Goal: Find specific page/section

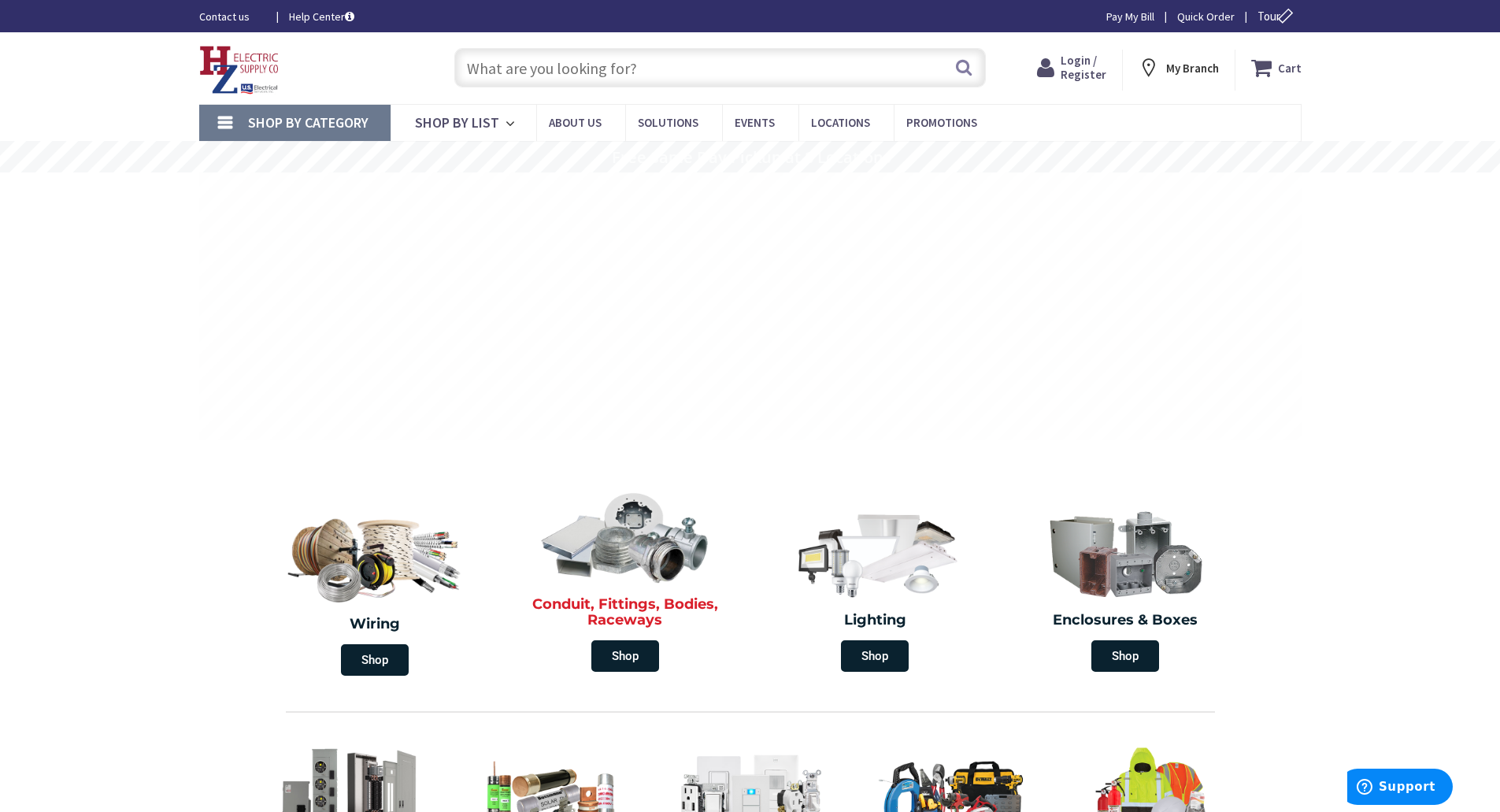
click at [680, 611] on h2 "Conduit, Fittings, Bodies, Raceways" at bounding box center [625, 612] width 227 height 32
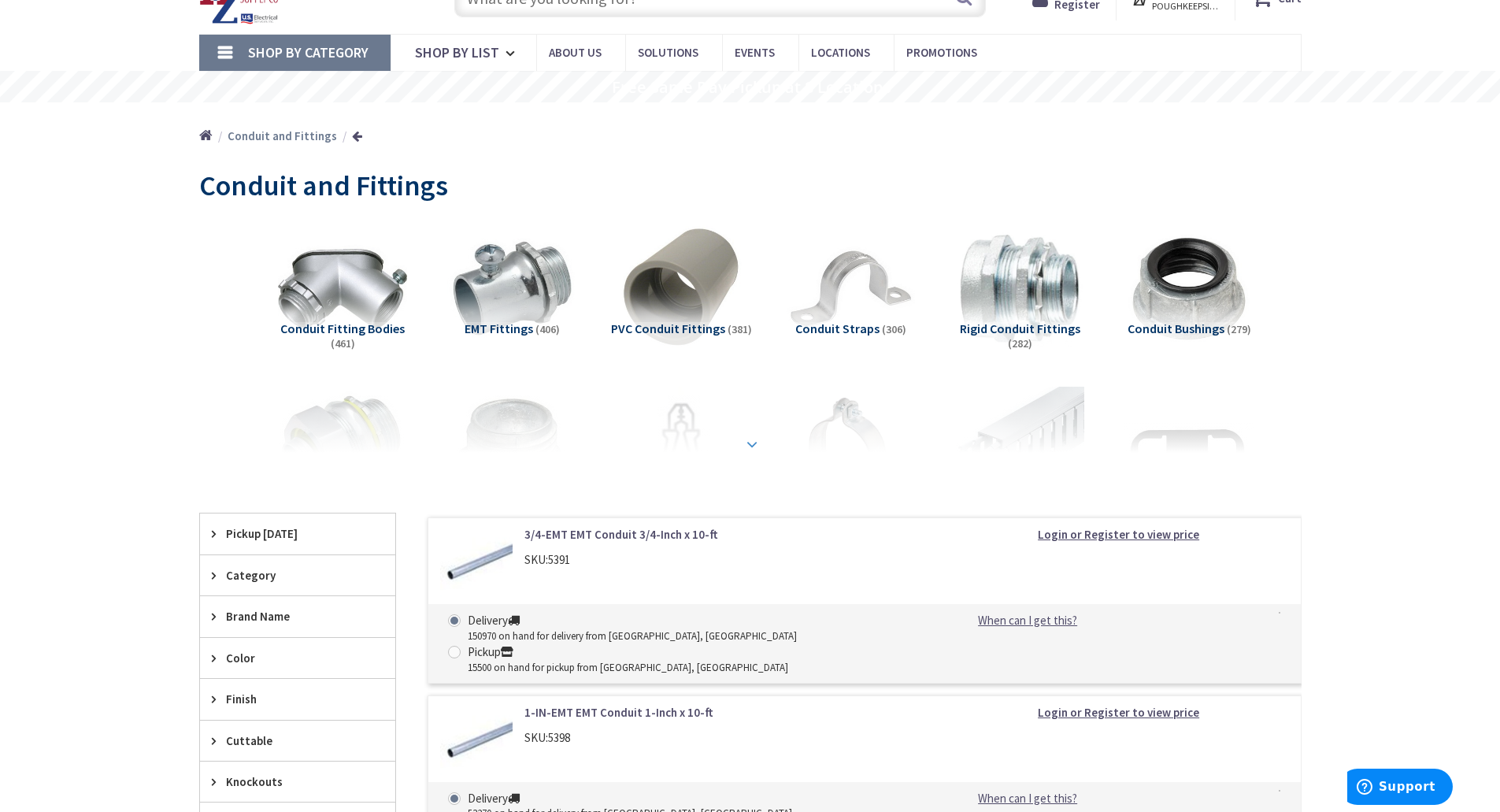
scroll to position [157, 0]
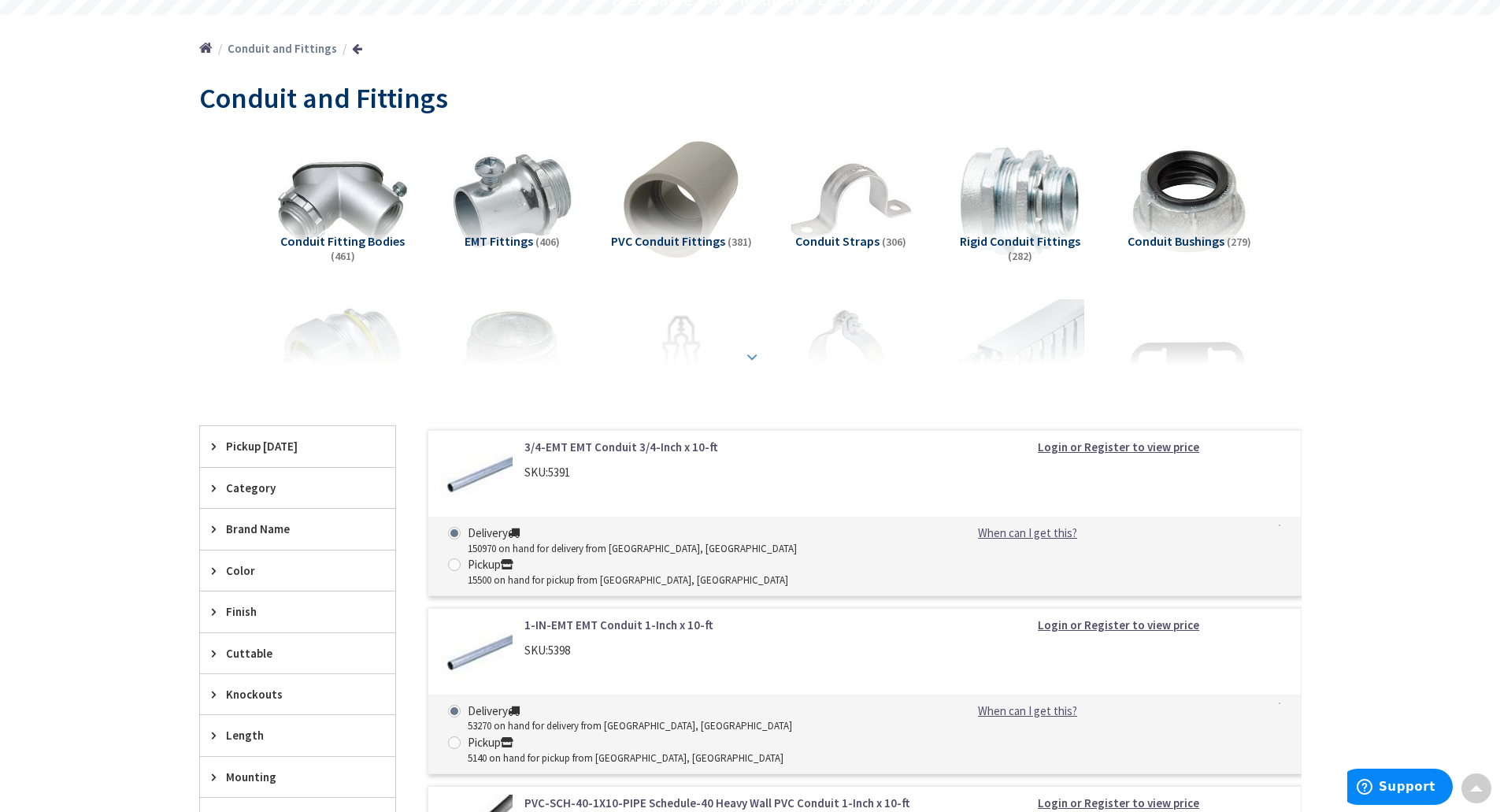
click at [773, 353] on div at bounding box center [750, 322] width 1024 height 86
click at [745, 364] on strong at bounding box center [752, 356] width 19 height 17
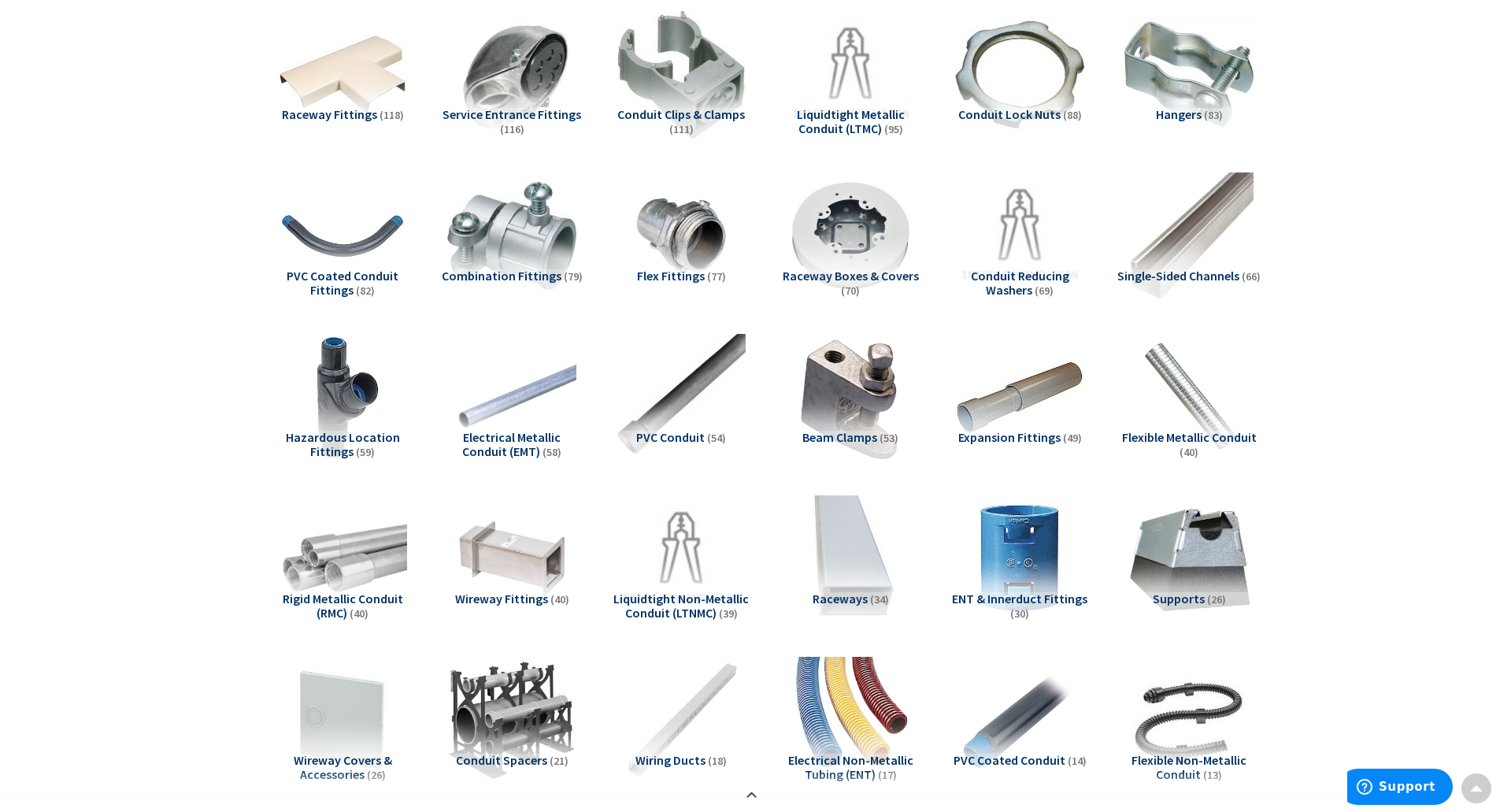
scroll to position [709, 0]
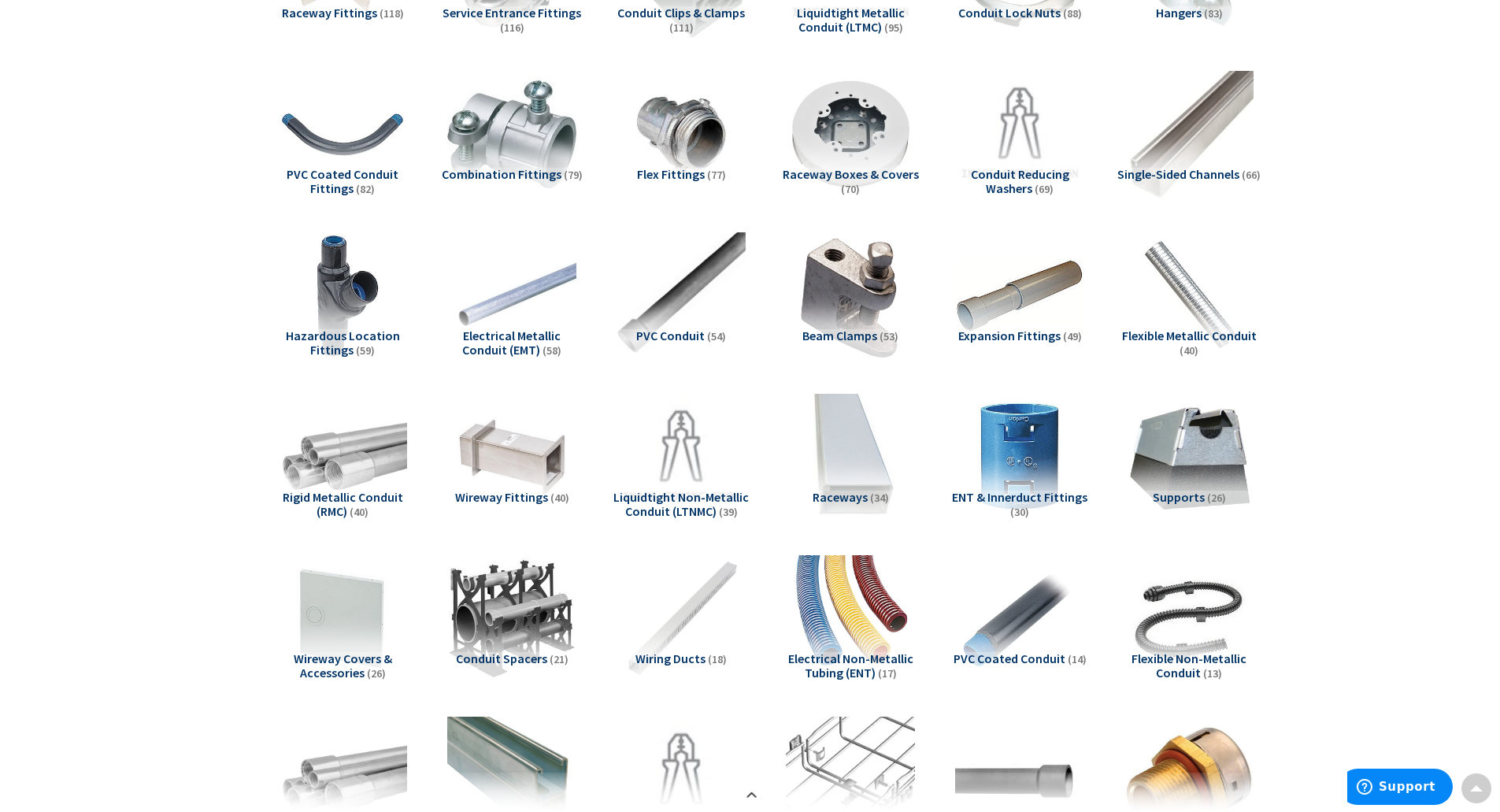
click at [836, 666] on span "Electrical Non-Metallic Tubing (ENT)" at bounding box center [851, 665] width 125 height 30
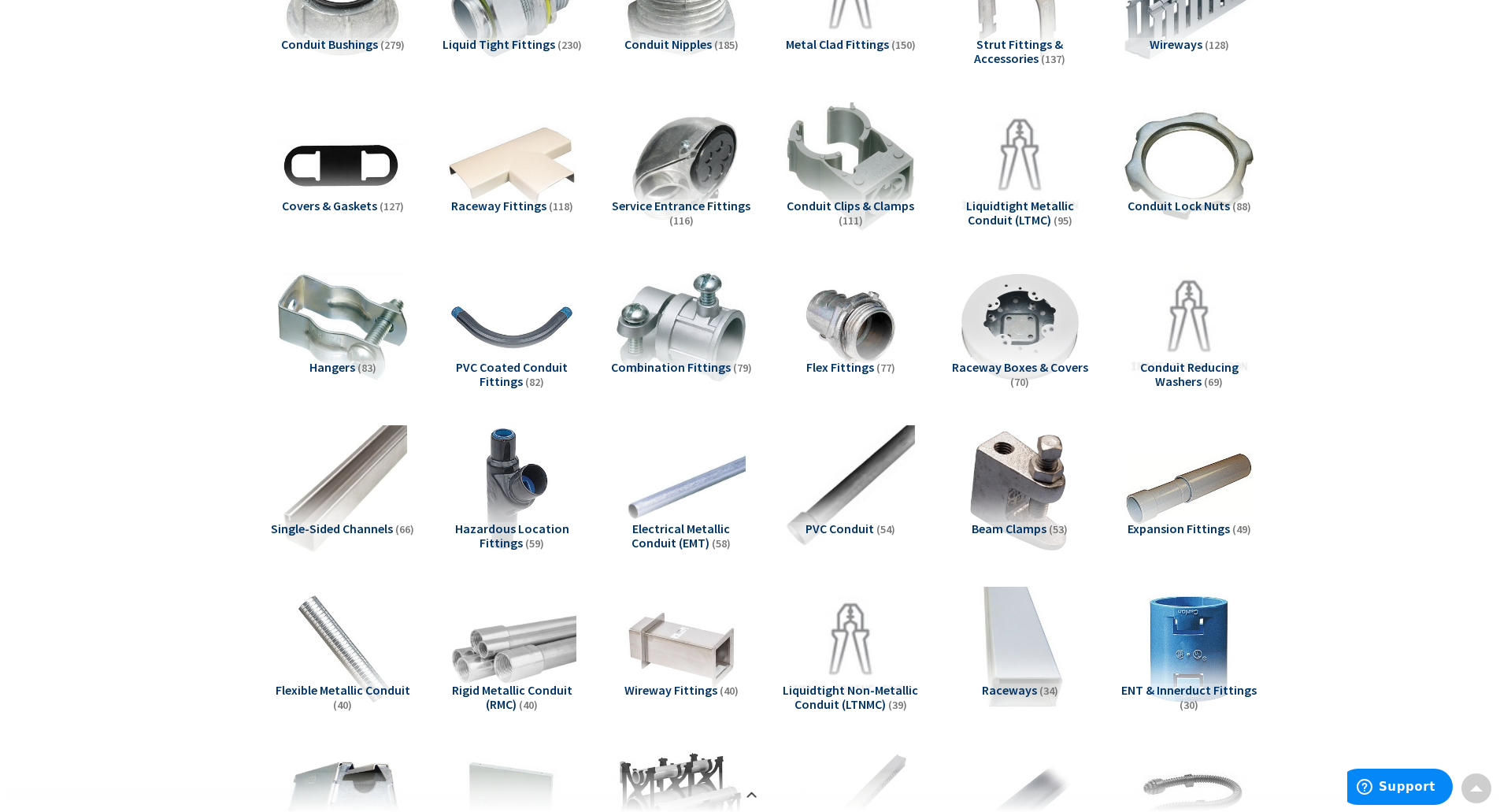
scroll to position [0, 0]
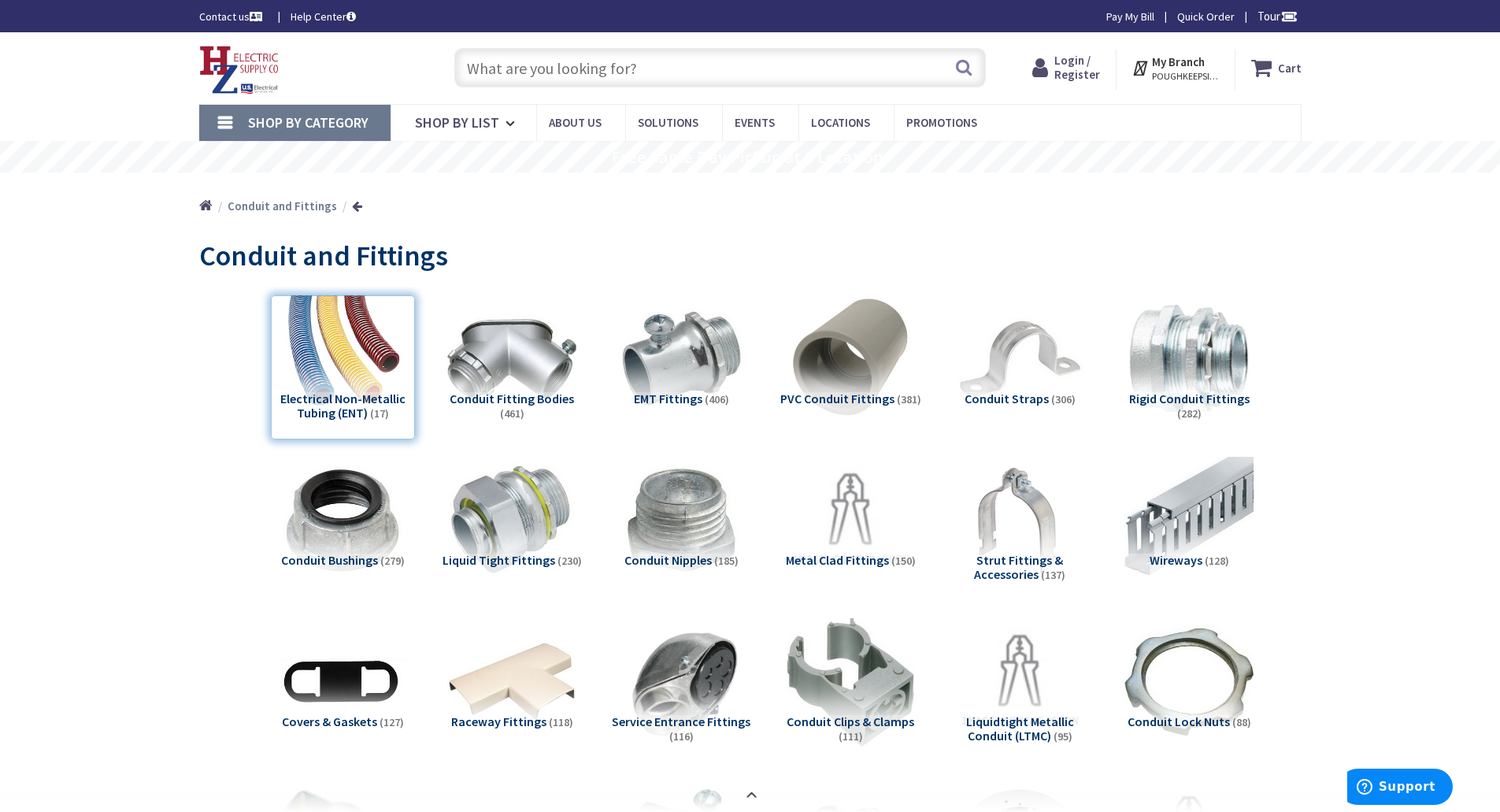
click at [554, 254] on div "Conduit and Fittings" at bounding box center [750, 258] width 1102 height 59
